Goal: Navigation & Orientation: Find specific page/section

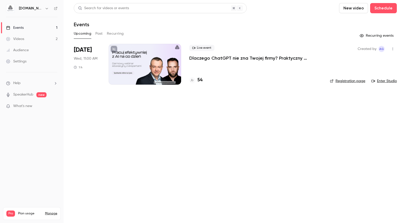
click at [102, 33] on button "Past" at bounding box center [98, 34] width 7 height 8
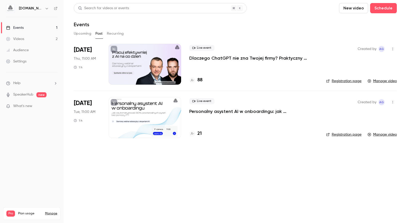
click at [88, 34] on button "Upcoming" at bounding box center [83, 34] width 18 height 8
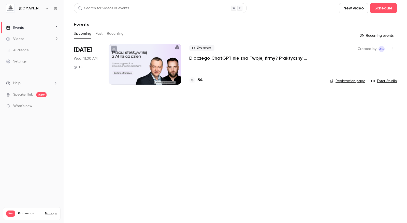
click at [27, 49] on div "Audience" at bounding box center [17, 50] width 23 height 5
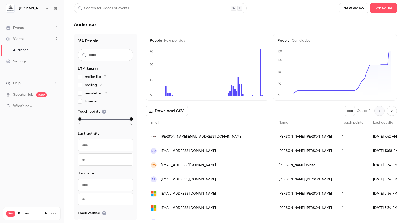
click at [30, 49] on link "Audience" at bounding box center [32, 50] width 64 height 11
